Goal: Task Accomplishment & Management: Use online tool/utility

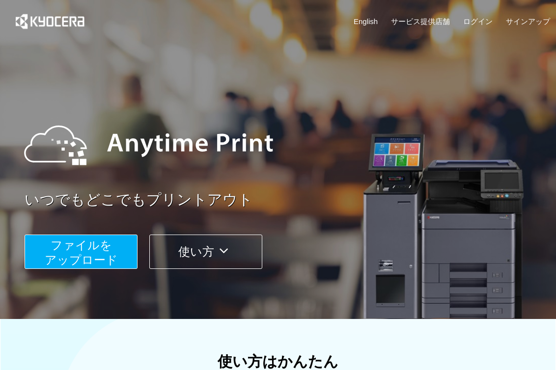
click at [102, 243] on span "ファイルを ​​アップロード" at bounding box center [81, 253] width 73 height 28
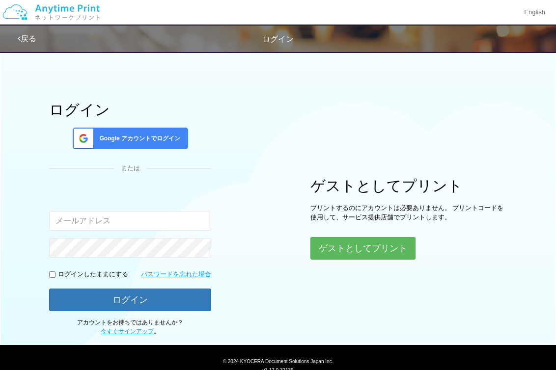
scroll to position [7, 0]
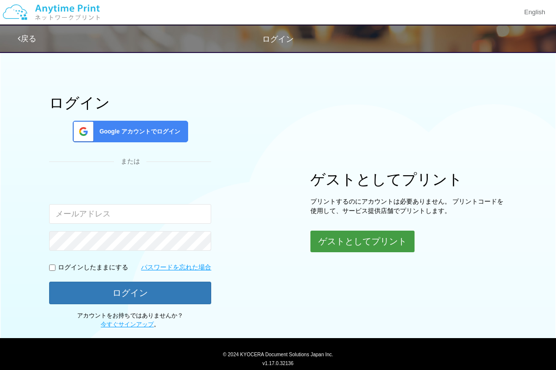
click at [342, 244] on button "ゲストとしてプリント" at bounding box center [362, 242] width 104 height 22
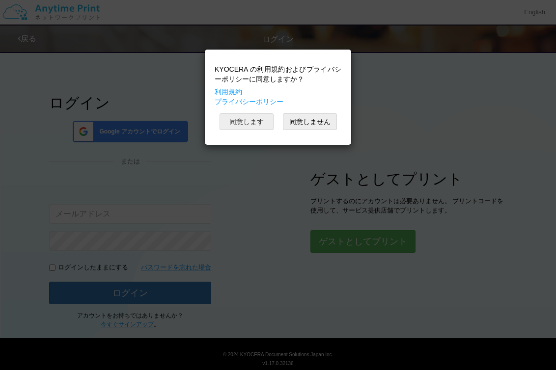
click at [262, 122] on button "同意します" at bounding box center [246, 121] width 54 height 17
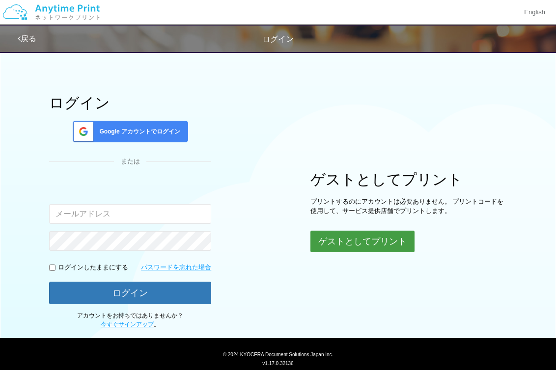
click at [323, 241] on button "ゲストとしてプリント" at bounding box center [362, 242] width 104 height 22
click at [345, 246] on button "ゲストとしてプリント" at bounding box center [362, 242] width 104 height 22
click at [257, 290] on div "ログイン Google アカウントでログイン または 入力されたメールアドレスまたはパスワードが正しくありません。 ログインしたままにする パスワードを忘れた…" at bounding box center [278, 184] width 556 height 290
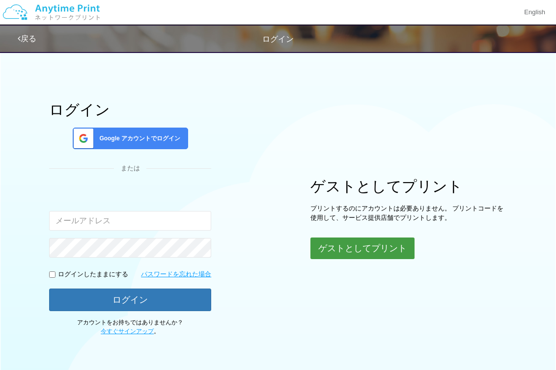
click at [315, 248] on button "ゲストとしてプリント" at bounding box center [362, 249] width 104 height 22
click at [178, 210] on div "入力されたメールアドレスまたはパスワードが正しくありません。" at bounding box center [130, 209] width 162 height 43
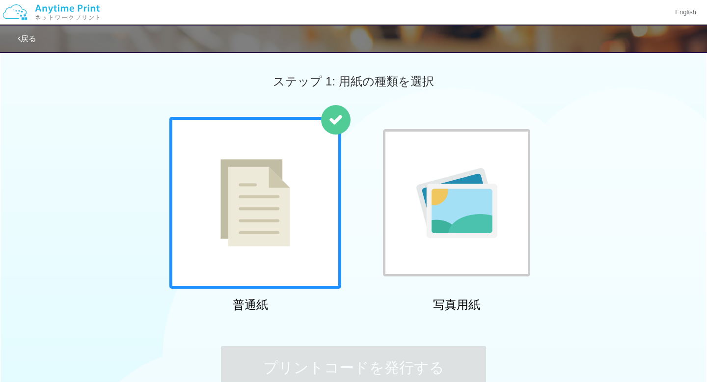
click at [288, 240] on img at bounding box center [255, 202] width 70 height 87
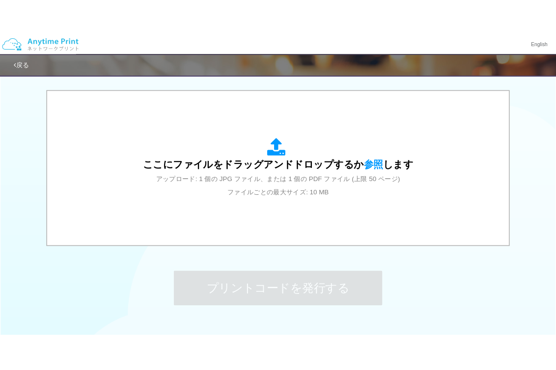
scroll to position [313, 0]
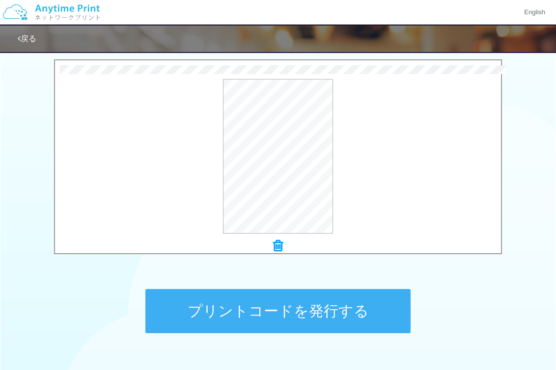
click at [198, 311] on button "プリントコードを発行する" at bounding box center [277, 311] width 265 height 44
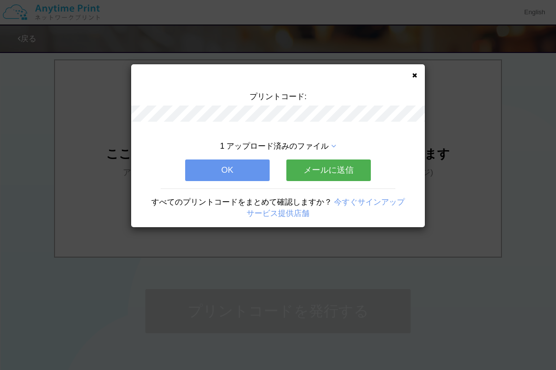
scroll to position [0, 0]
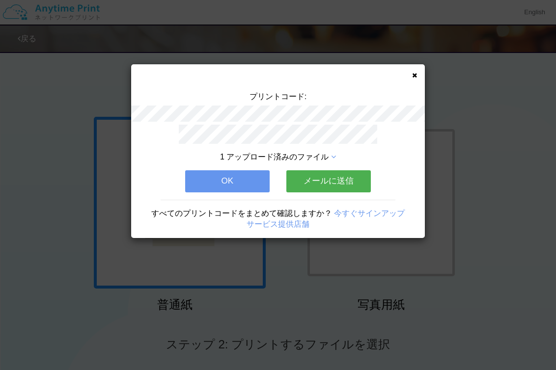
click at [245, 181] on button "OK" at bounding box center [227, 181] width 84 height 22
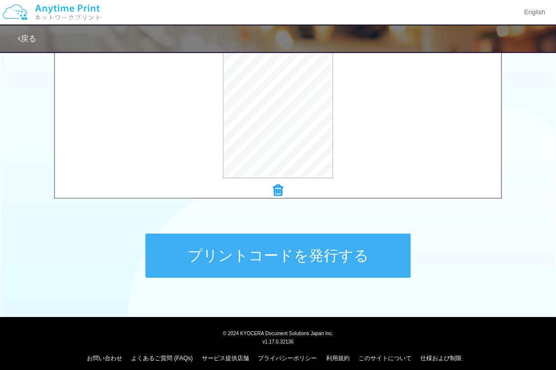
scroll to position [373, 0]
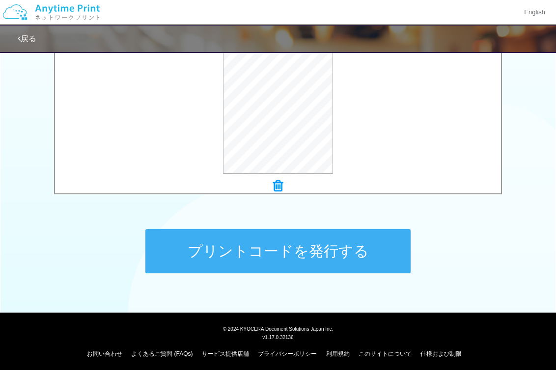
click at [219, 242] on button "プリントコードを発行する" at bounding box center [277, 251] width 265 height 44
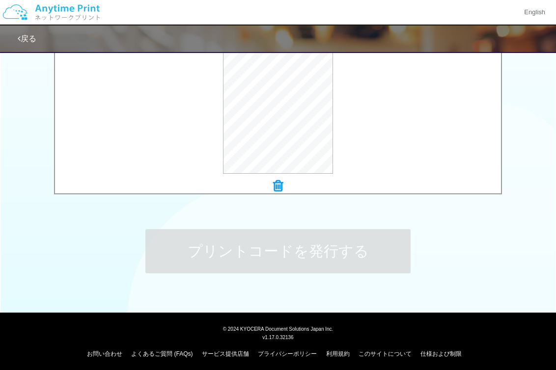
scroll to position [0, 0]
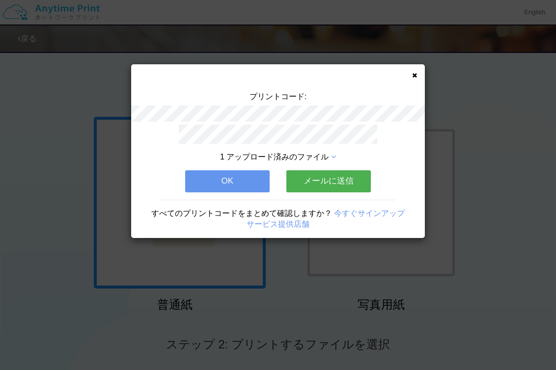
click at [237, 172] on button "OK" at bounding box center [227, 181] width 84 height 22
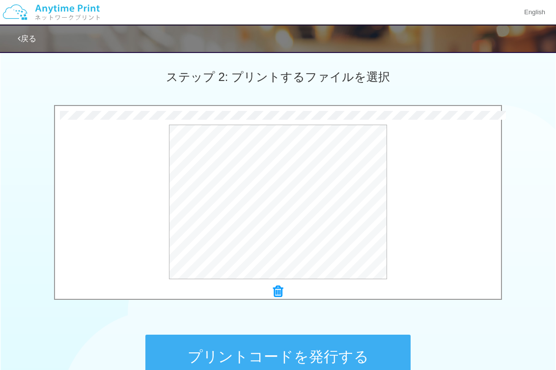
scroll to position [346, 0]
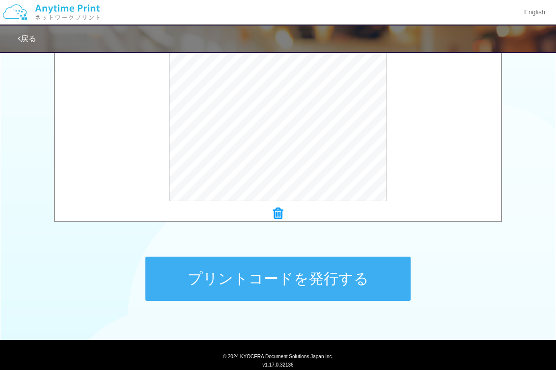
click at [283, 270] on button "プリントコードを発行する" at bounding box center [277, 279] width 265 height 44
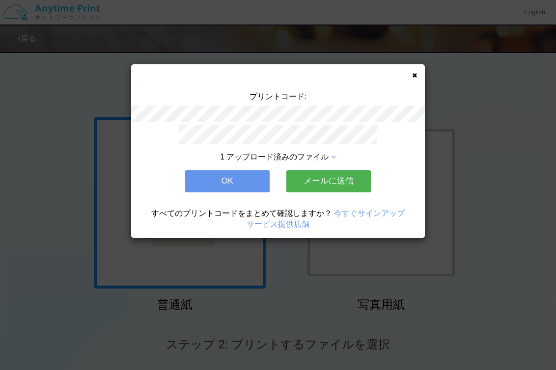
click at [247, 184] on button "OK" at bounding box center [227, 181] width 84 height 22
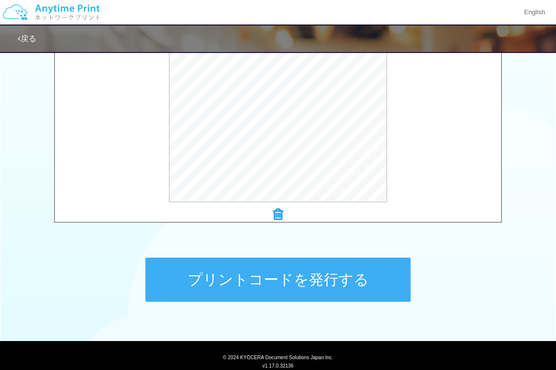
scroll to position [377, 0]
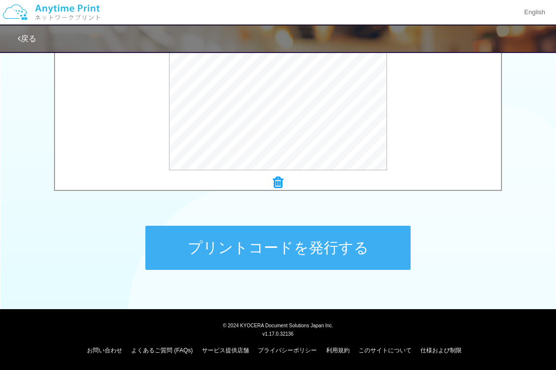
click at [220, 244] on button "プリントコードを発行する" at bounding box center [277, 248] width 265 height 44
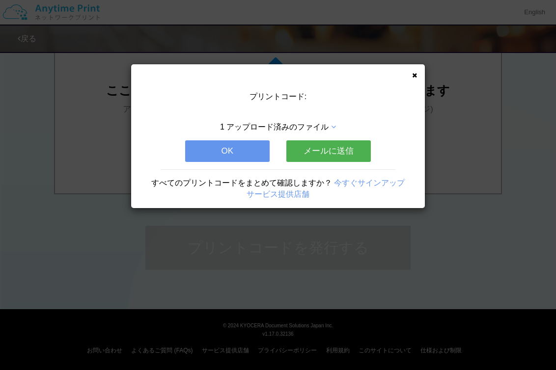
scroll to position [0, 0]
